Goal: Find specific page/section: Find specific page/section

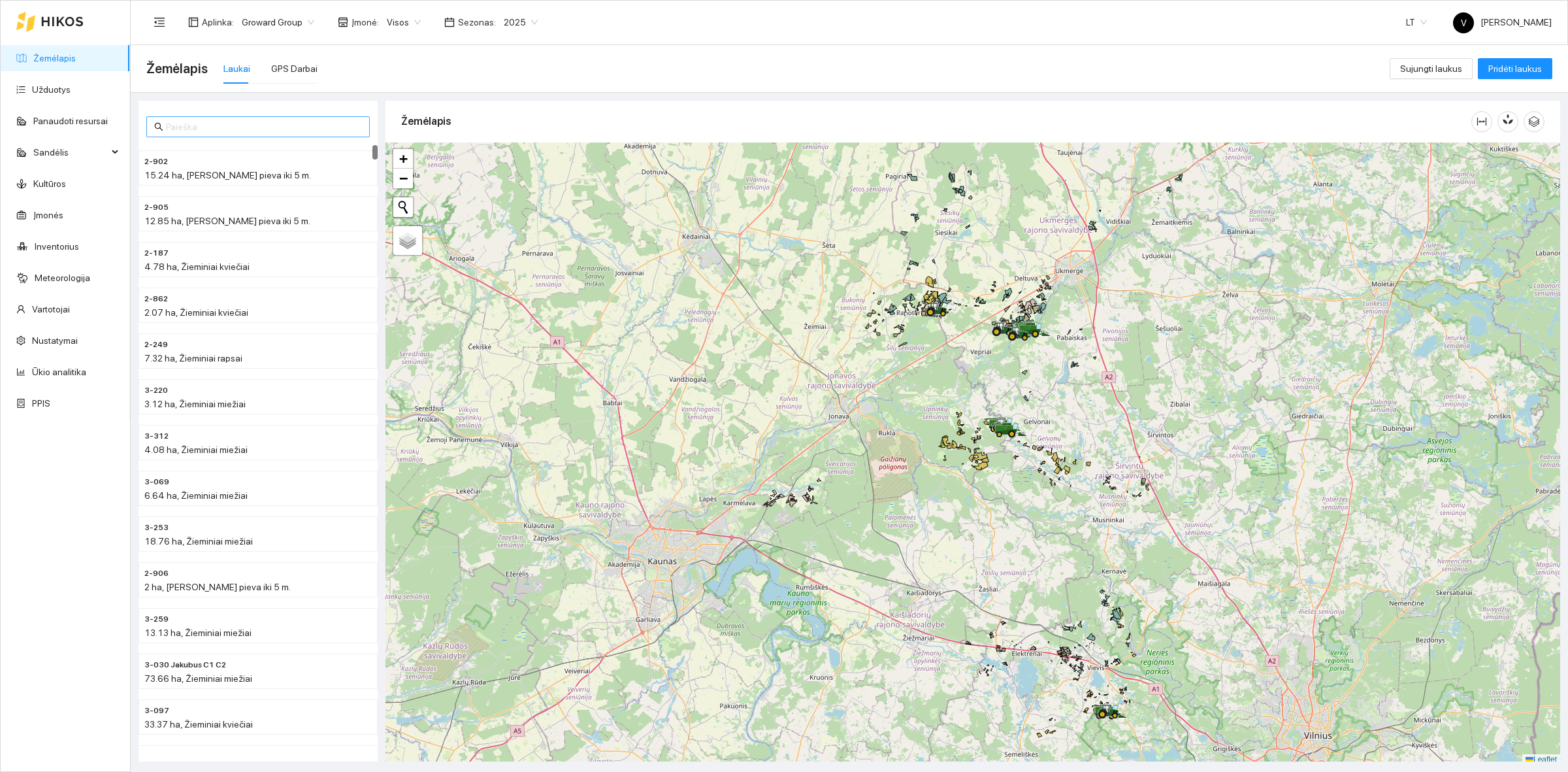
click at [178, 121] on input "text" at bounding box center [264, 126] width 196 height 15
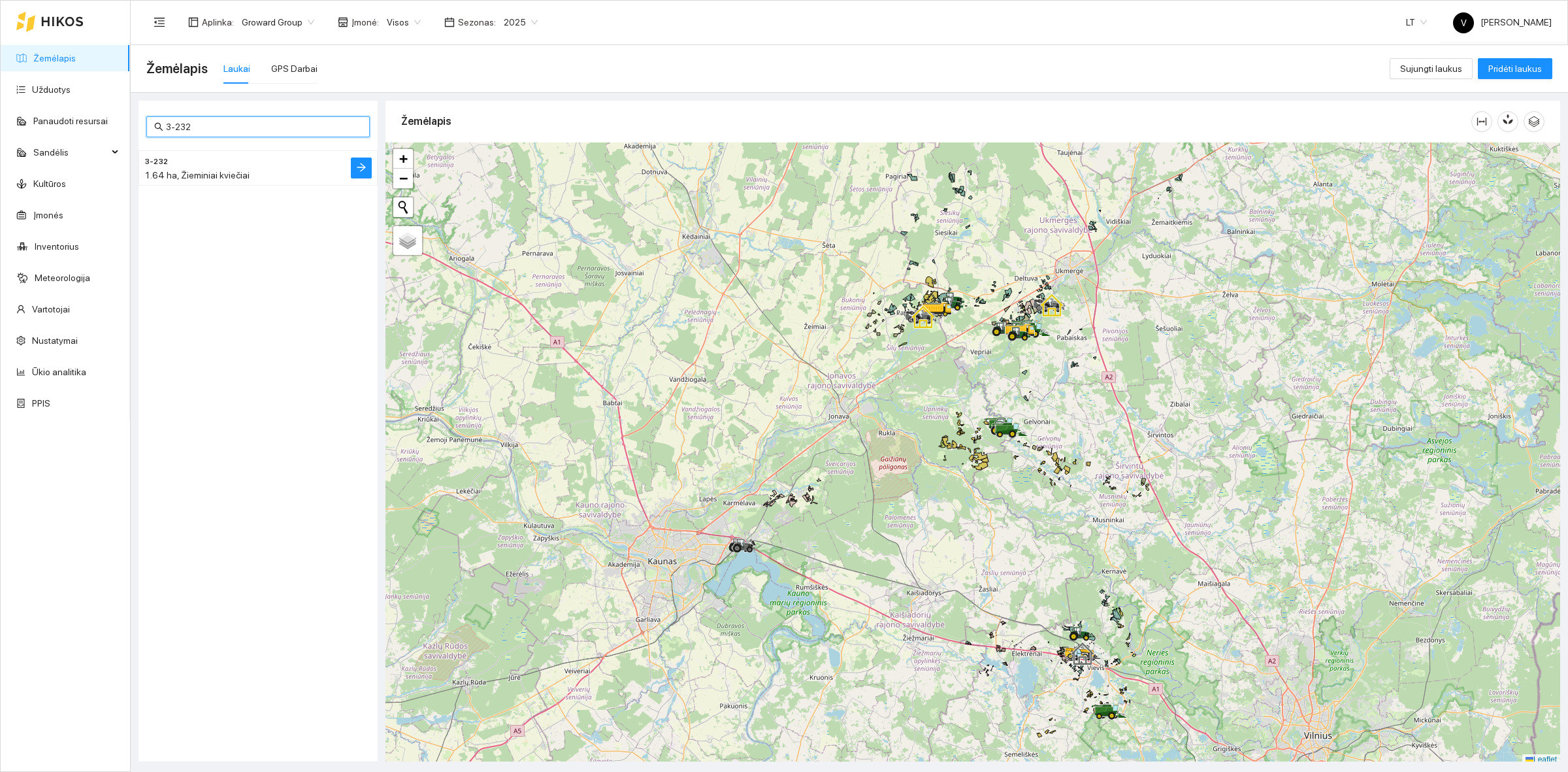
type input "3-232"
click at [190, 161] on h4 "3-232" at bounding box center [231, 160] width 175 height 15
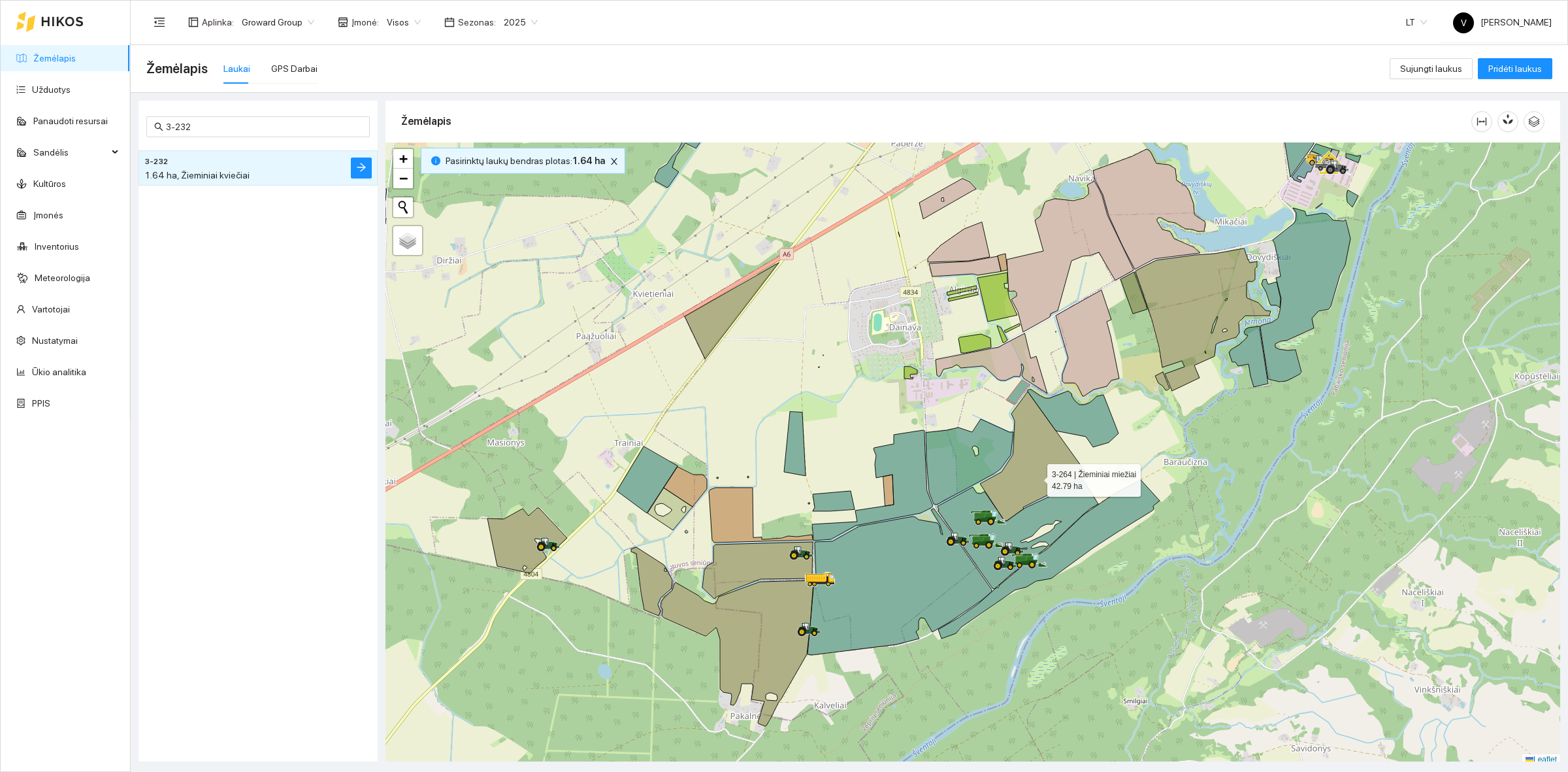
scroll to position [4, 0]
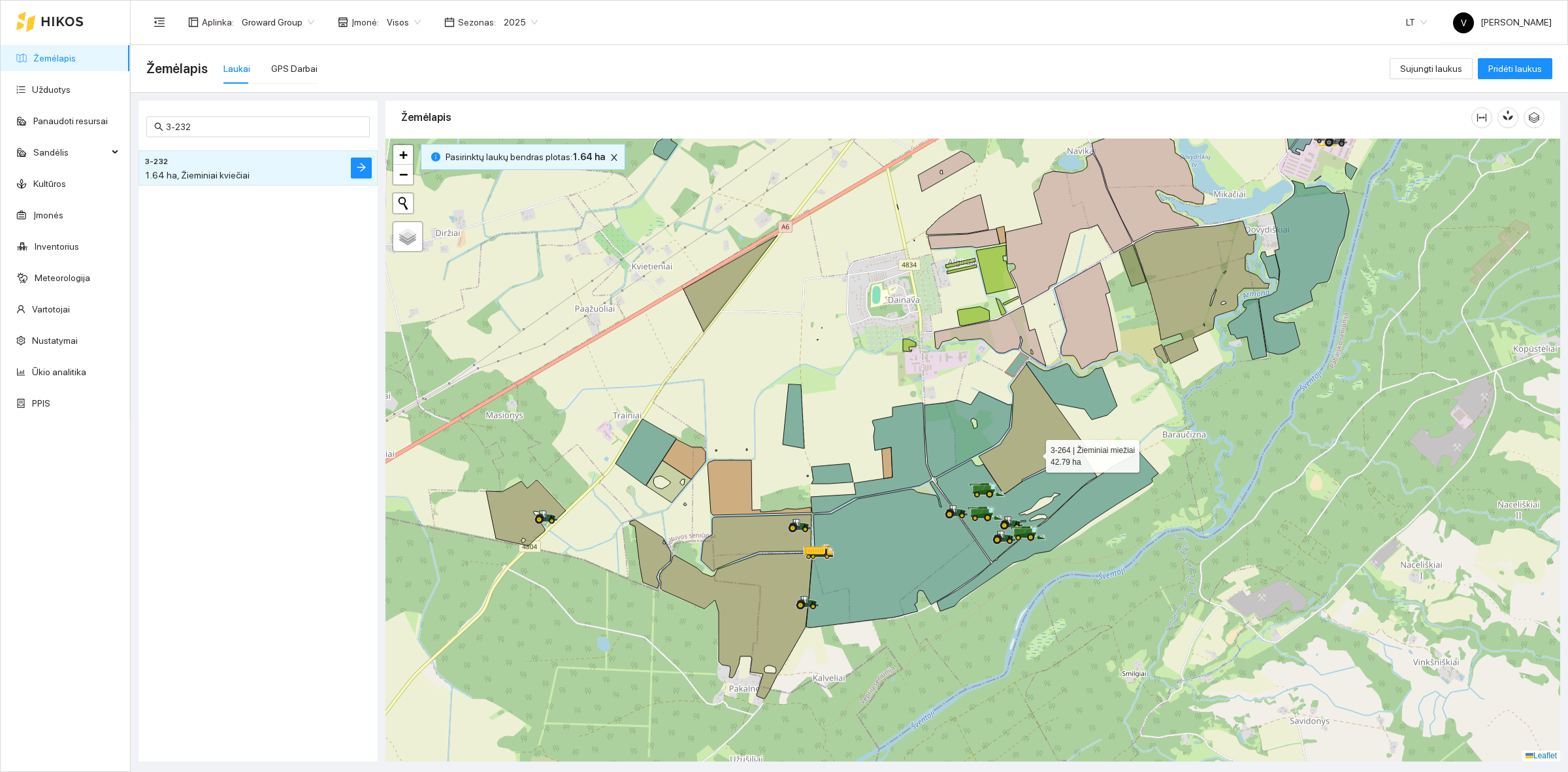
drag, startPoint x: 1036, startPoint y: 478, endPoint x: 1035, endPoint y: 455, distance: 23.0
click at [1035, 455] on icon at bounding box center [1033, 429] width 108 height 130
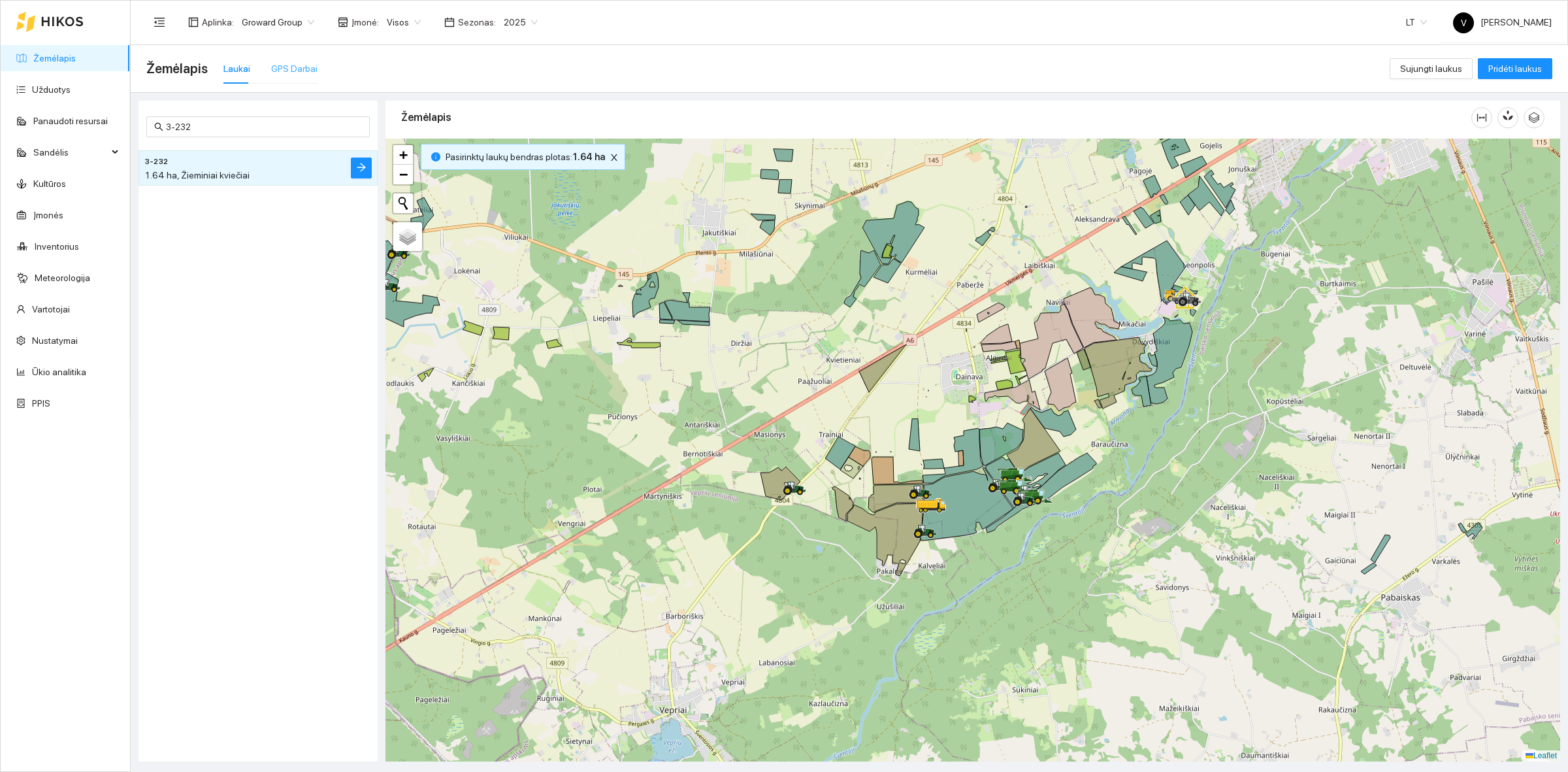
click at [298, 59] on div "GPS Darbai" at bounding box center [294, 69] width 46 height 30
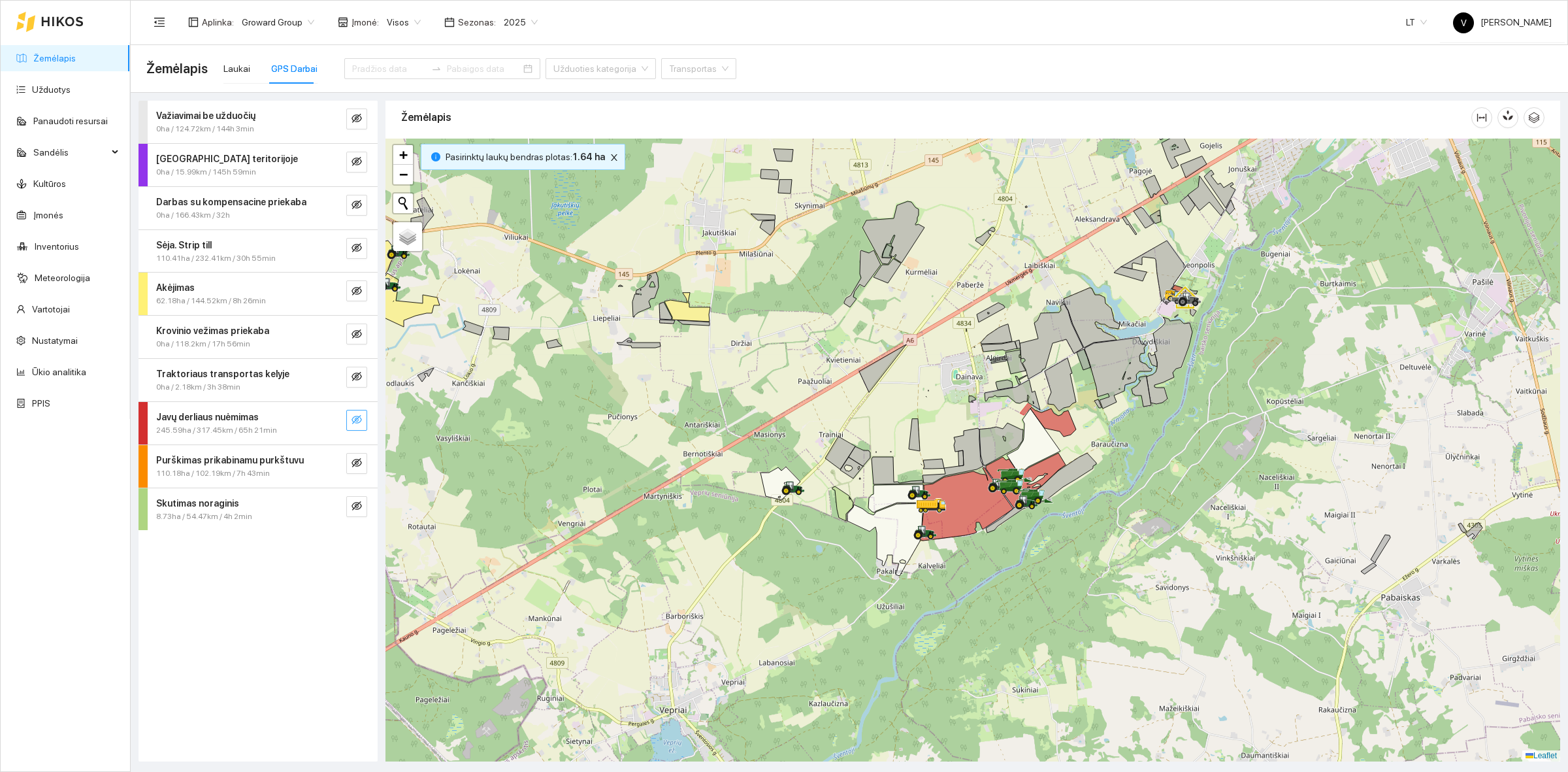
click at [353, 422] on icon "eye-invisible" at bounding box center [357, 419] width 10 height 9
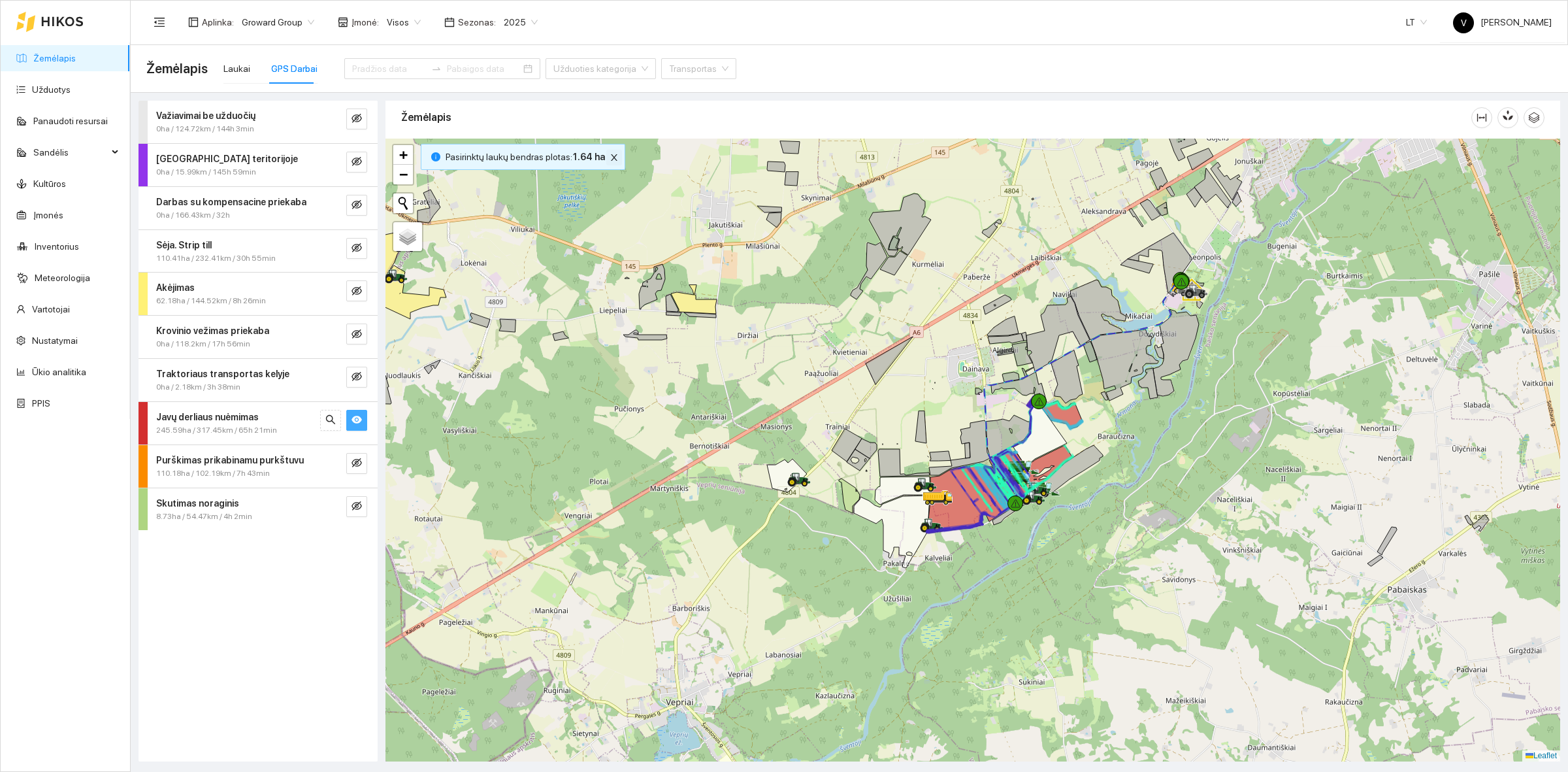
click at [612, 161] on icon "close" at bounding box center [614, 157] width 9 height 9
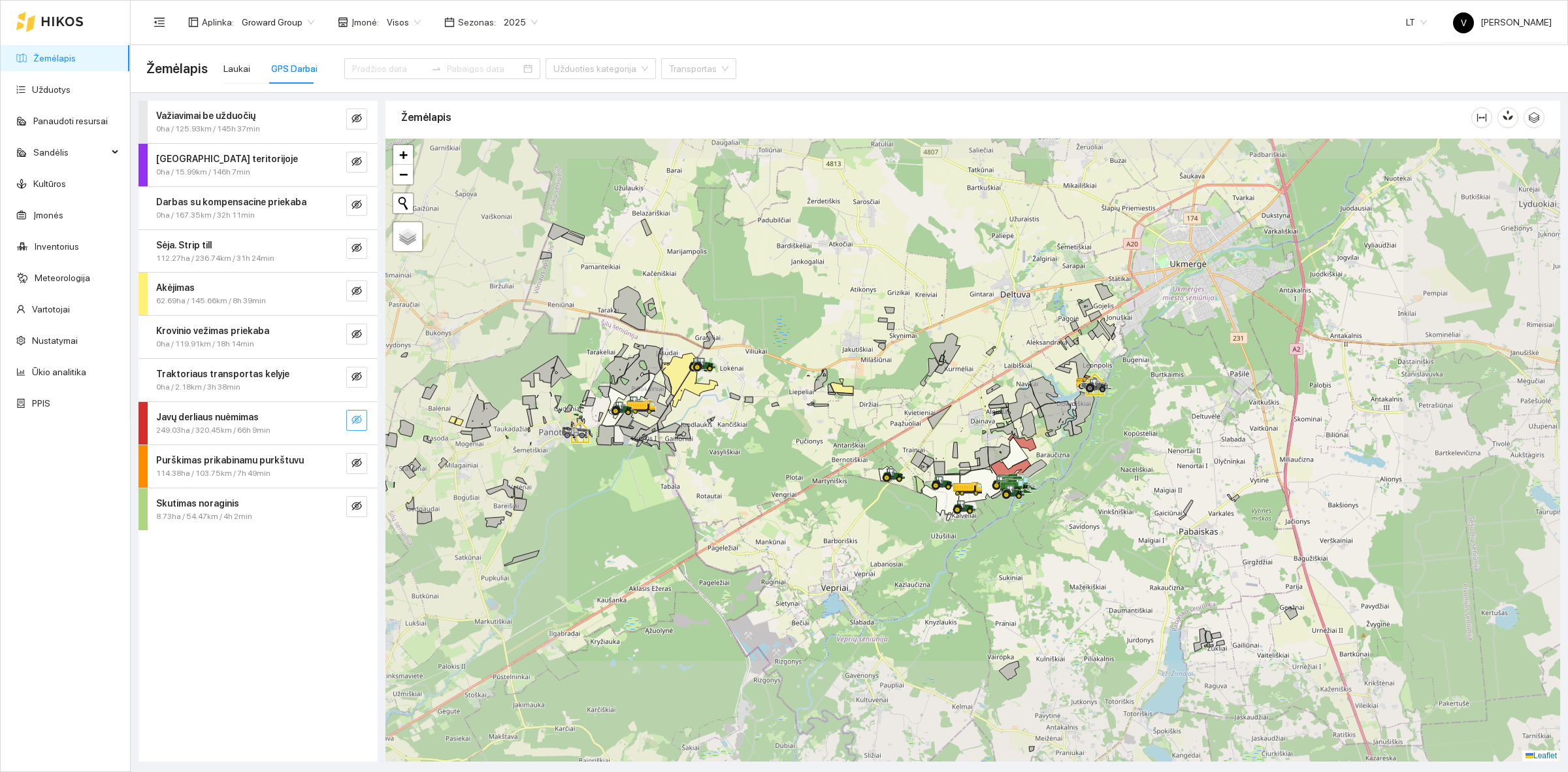
click at [1007, 461] on div at bounding box center [973, 450] width 1175 height 623
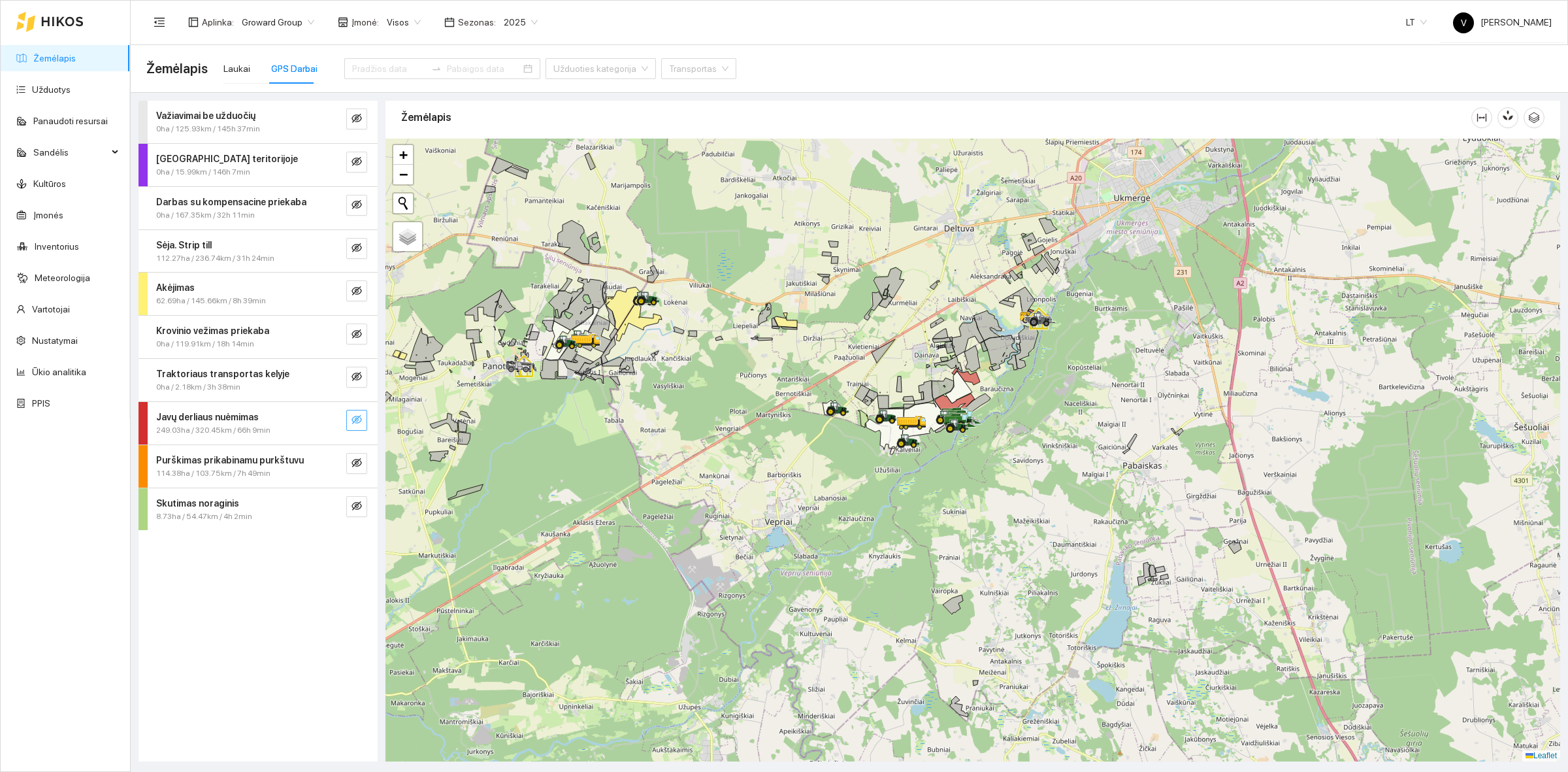
drag, startPoint x: 1060, startPoint y: 473, endPoint x: 1030, endPoint y: 383, distance: 94.9
click at [1030, 406] on div at bounding box center [973, 450] width 1175 height 623
